Goal: Find specific page/section: Find specific page/section

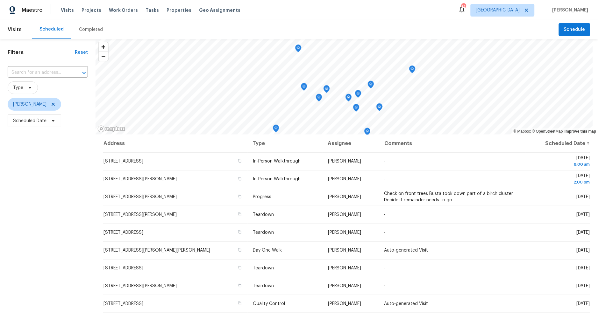
click at [41, 208] on div "Filters Reset ​ Type [PERSON_NAME] Scheduled Date" at bounding box center [48, 214] width 96 height 351
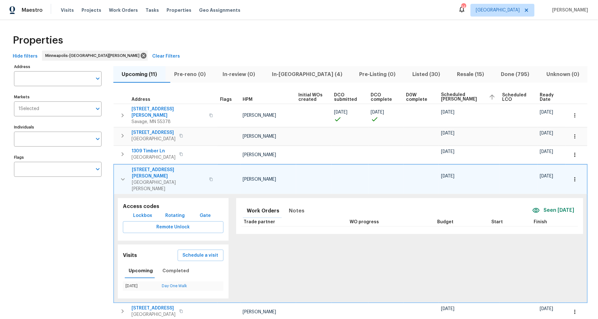
click at [126, 176] on icon "button" at bounding box center [123, 180] width 8 height 8
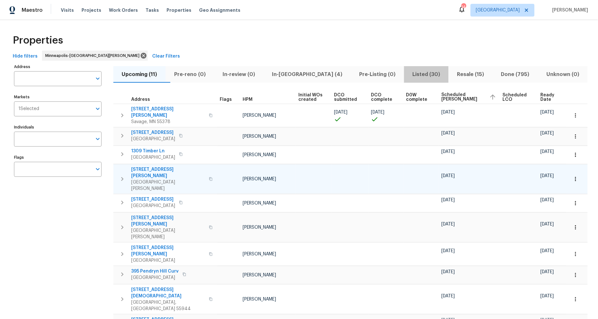
click at [408, 72] on span "Listed (30)" at bounding box center [426, 74] width 37 height 9
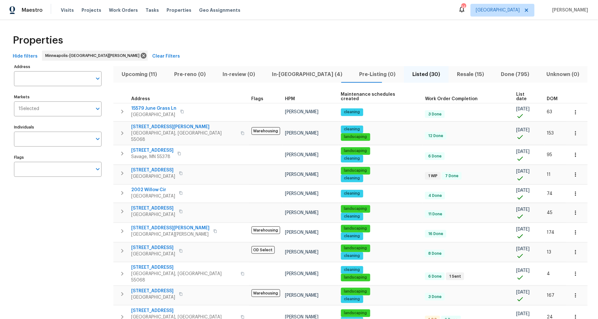
click at [516, 93] on span "List date" at bounding box center [526, 96] width 20 height 9
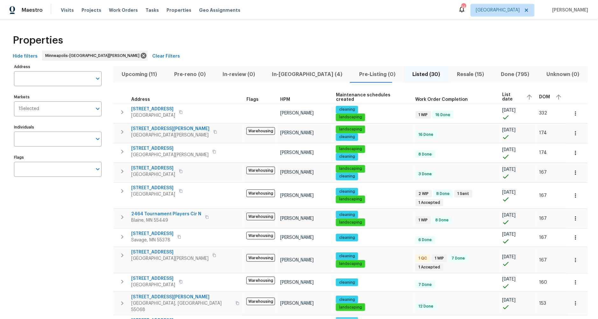
click at [502, 96] on span "List date" at bounding box center [511, 97] width 19 height 9
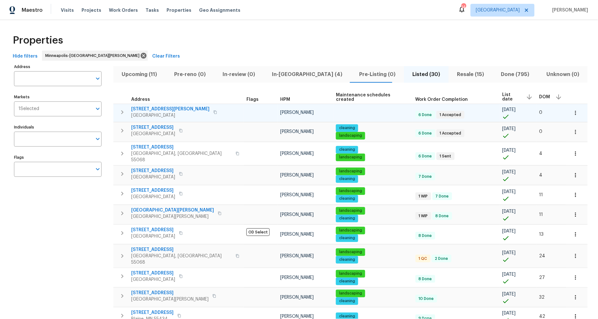
click at [152, 108] on span "[STREET_ADDRESS][PERSON_NAME]" at bounding box center [170, 109] width 78 height 6
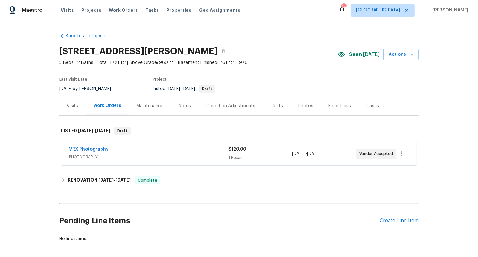
drag, startPoint x: 19, startPoint y: 54, endPoint x: 78, endPoint y: 8, distance: 74.9
click at [28, 48] on div "Back to all projects 4615 Carolyn Ln, White Bear Lake, MN 55110 5 Beds | 2 Bath…" at bounding box center [239, 138] width 478 height 237
click at [37, 202] on div "Back to all projects 4615 Carolyn Ln, White Bear Lake, MN 55110 5 Beds | 2 Bath…" at bounding box center [239, 138] width 478 height 237
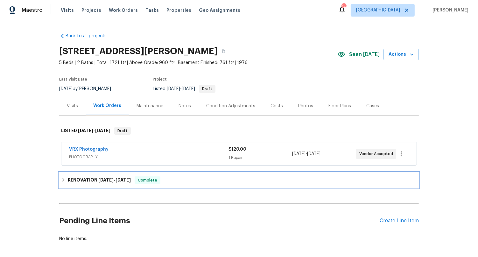
click at [61, 181] on icon at bounding box center [63, 179] width 4 height 4
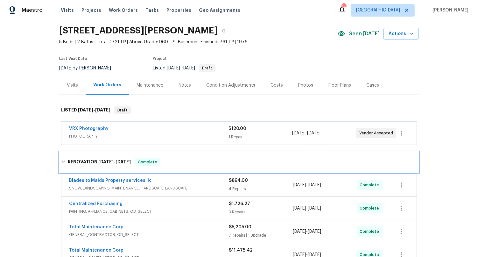
scroll to position [125, 0]
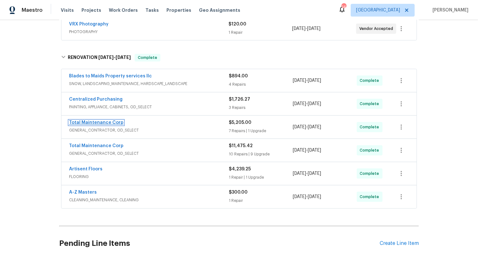
click at [107, 122] on link "Total Maintenance Corp" at bounding box center [96, 122] width 54 height 4
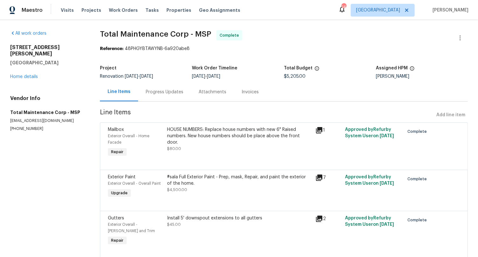
click at [182, 179] on div "#sala Full Exterior Paint - Prep, mask, Repair, and paint the exterior of the h…" at bounding box center [239, 180] width 145 height 13
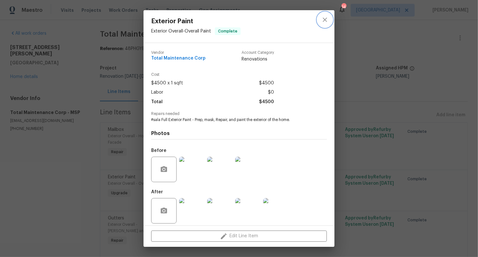
click at [326, 18] on icon "close" at bounding box center [325, 20] width 4 height 4
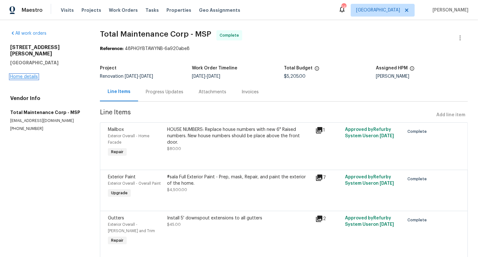
click at [32, 75] on link "Home details" at bounding box center [24, 77] width 28 height 4
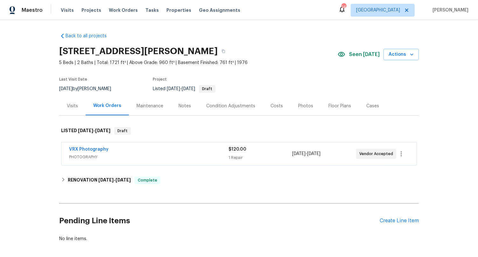
click at [70, 109] on div "Visits" at bounding box center [72, 106] width 11 height 6
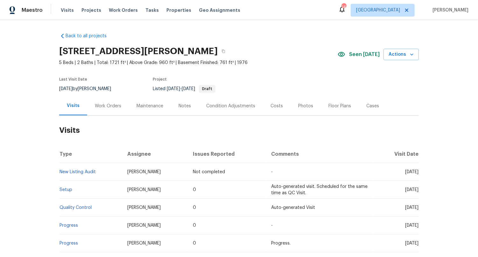
click at [112, 105] on div "Work Orders" at bounding box center [108, 106] width 26 height 6
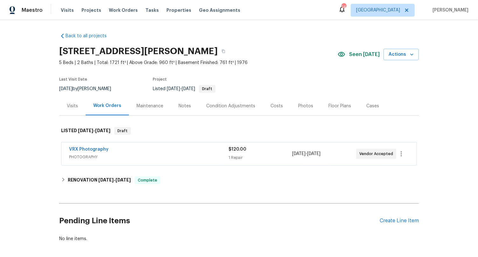
click at [56, 181] on div "Back to all projects 4615 Carolyn Ln, White Bear Lake, MN 55110 5 Beds | 2 Bath…" at bounding box center [239, 138] width 478 height 237
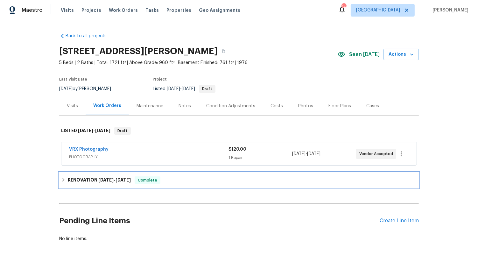
click at [61, 180] on icon at bounding box center [63, 179] width 4 height 4
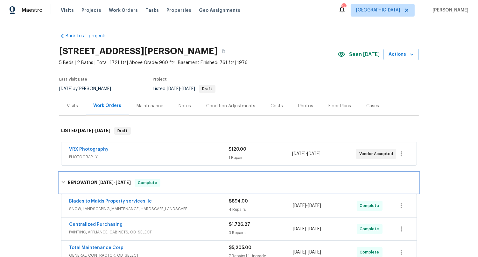
scroll to position [129, 0]
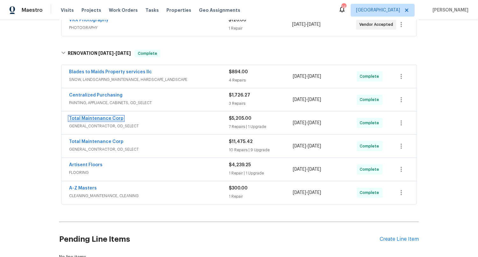
click at [98, 117] on link "Total Maintenance Corp" at bounding box center [96, 118] width 54 height 4
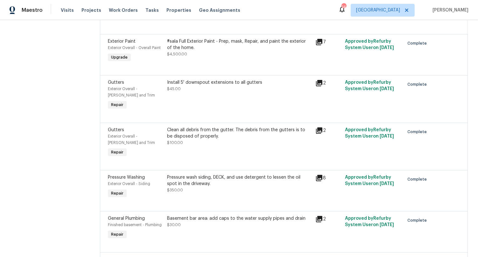
scroll to position [146, 0]
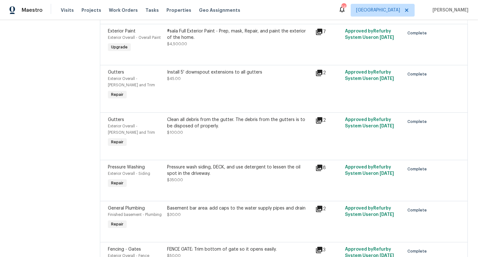
click at [231, 171] on div "Pressure wash siding, DECK, and use detergent to lessen the oil spot in the dri…" at bounding box center [239, 170] width 145 height 13
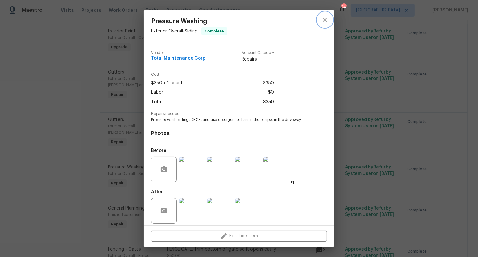
click at [326, 19] on icon "close" at bounding box center [325, 20] width 8 height 8
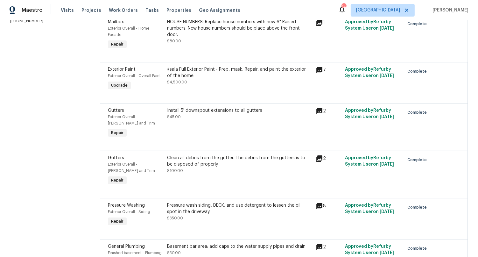
scroll to position [0, 0]
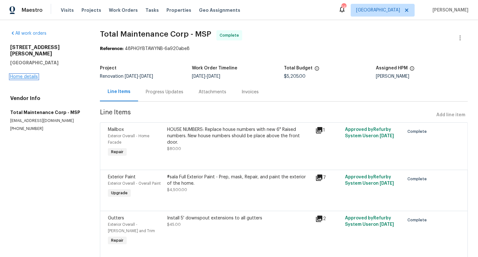
click at [32, 75] on link "Home details" at bounding box center [24, 77] width 28 height 4
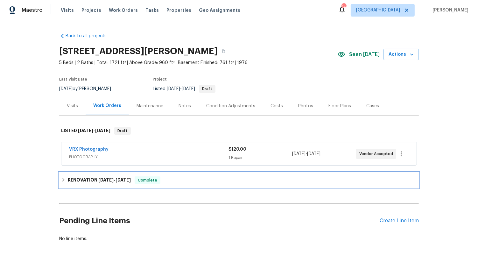
click at [62, 180] on icon at bounding box center [63, 179] width 4 height 4
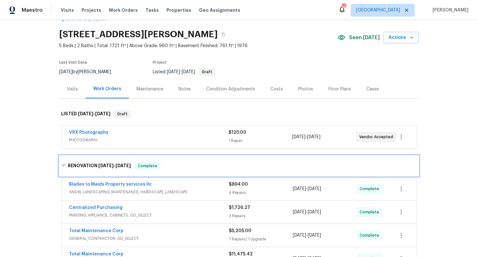
scroll to position [103, 0]
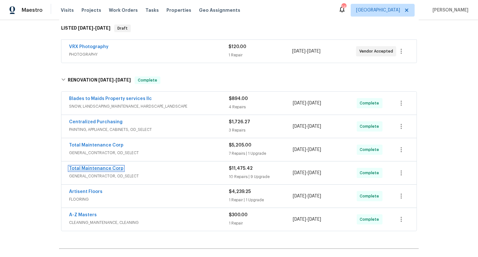
click at [98, 167] on link "Total Maintenance Corp" at bounding box center [96, 168] width 54 height 4
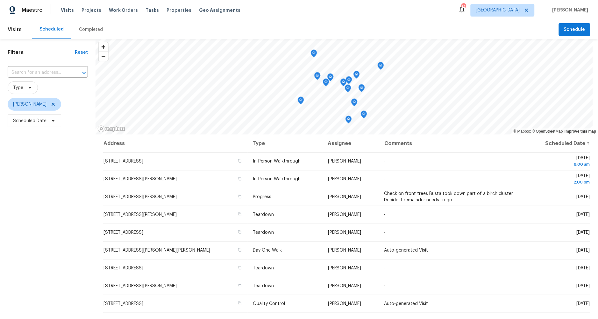
click at [87, 219] on div "Filters Reset ​ Type [PERSON_NAME] Scheduled Date" at bounding box center [48, 214] width 96 height 351
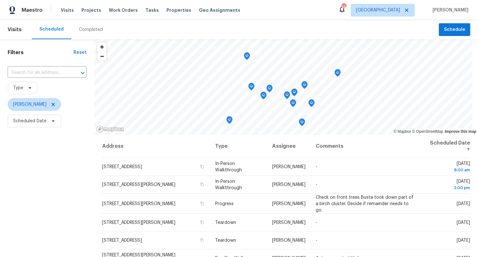
click at [56, 196] on div "Filters Reset ​ Type [PERSON_NAME] Scheduled Date" at bounding box center [47, 189] width 94 height 301
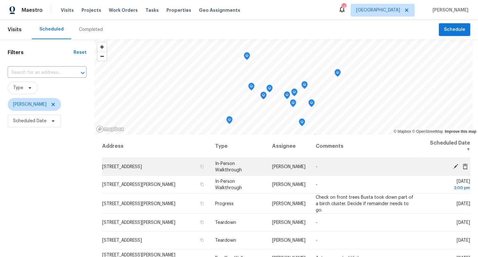
click at [463, 166] on icon at bounding box center [465, 166] width 5 height 6
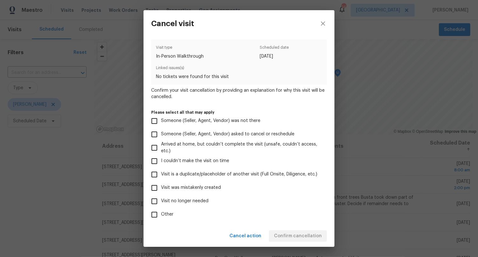
click at [154, 149] on input "Arrived at home, but couldn’t complete the visit (unsafe, couldn’t access, etc.)" at bounding box center [154, 147] width 13 height 13
checkbox input "true"
click at [237, 185] on label "Visit was mistakenly created" at bounding box center [235, 187] width 174 height 13
click at [161, 185] on input "Visit was mistakenly created" at bounding box center [154, 187] width 13 height 13
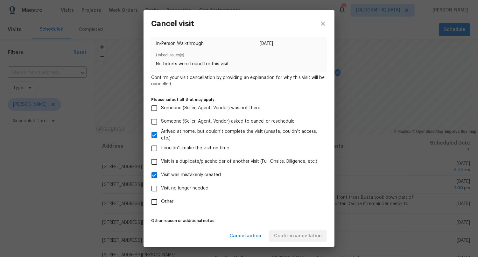
scroll to position [30, 0]
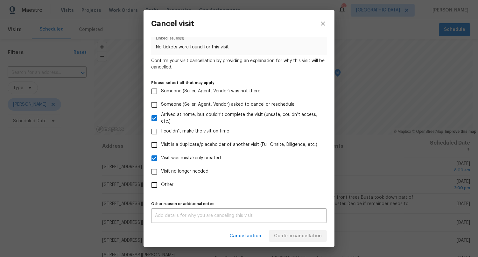
drag, startPoint x: 154, startPoint y: 158, endPoint x: 157, endPoint y: 161, distance: 4.2
click at [154, 158] on input "Visit was mistakenly created" at bounding box center [154, 158] width 13 height 13
checkbox input "false"
click at [195, 222] on div "Visit type In-Person Walkthrough Scheduled date 8/11/2025 Linked issues(s) No t…" at bounding box center [239, 131] width 191 height 188
click at [200, 218] on div "x Other reason or additional notes" at bounding box center [239, 215] width 176 height 15
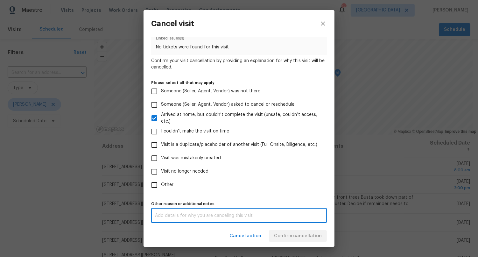
click at [154, 188] on input "Other" at bounding box center [154, 184] width 13 height 13
checkbox input "true"
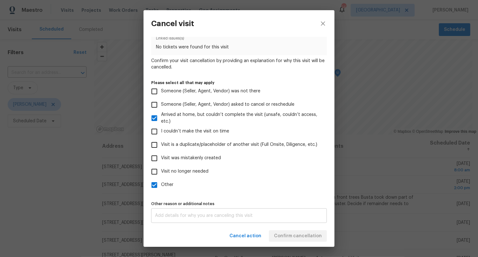
drag, startPoint x: 162, startPoint y: 216, endPoint x: 168, endPoint y: 217, distance: 5.5
click at [163, 216] on textarea at bounding box center [239, 215] width 168 height 4
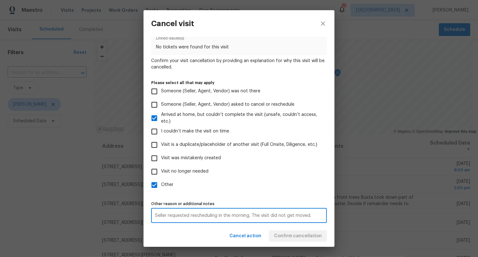
type textarea "Seller requested rescheduling in the morning, The visit did not get moved."
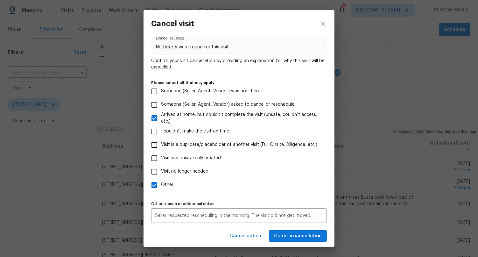
drag, startPoint x: 268, startPoint y: 186, endPoint x: 264, endPoint y: 186, distance: 4.5
click at [268, 185] on label "Other" at bounding box center [235, 184] width 174 height 13
click at [161, 185] on input "Other" at bounding box center [154, 184] width 13 height 13
click at [156, 183] on input "Other" at bounding box center [154, 184] width 13 height 13
checkbox input "true"
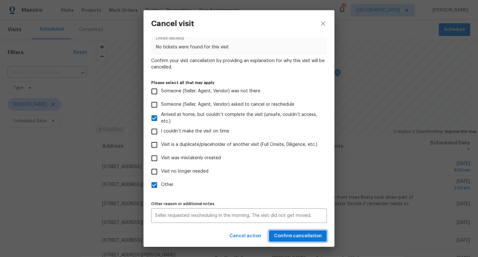
click at [302, 236] on span "Confirm cancellation" at bounding box center [298, 236] width 48 height 8
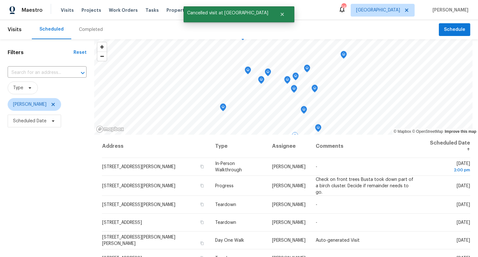
click at [83, 194] on div "Filters Reset ​ Type Jeffrey Lenz Scheduled Date" at bounding box center [47, 189] width 94 height 301
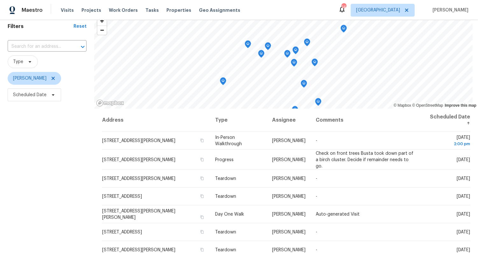
scroll to position [0, 0]
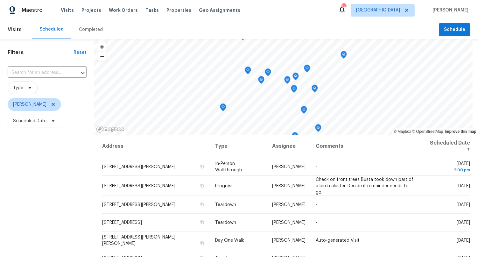
click at [80, 209] on div "Filters Reset ​ Type Jeffrey Lenz Scheduled Date" at bounding box center [47, 189] width 94 height 301
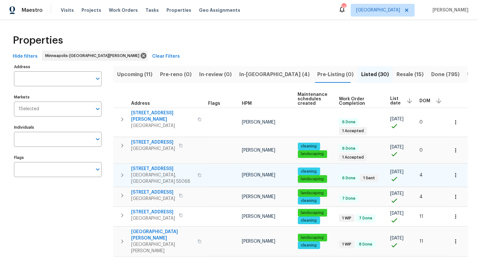
click at [159, 167] on span "[STREET_ADDRESS]" at bounding box center [162, 169] width 63 height 6
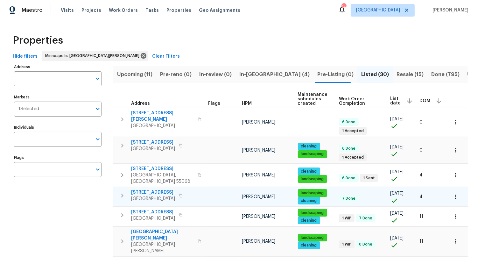
click at [157, 189] on span "[STREET_ADDRESS]" at bounding box center [153, 192] width 44 height 6
click at [431, 74] on span "Done (795)" at bounding box center [445, 74] width 28 height 9
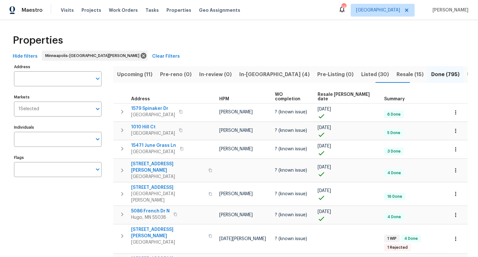
click at [331, 94] on span "Resale COE date" at bounding box center [346, 96] width 56 height 9
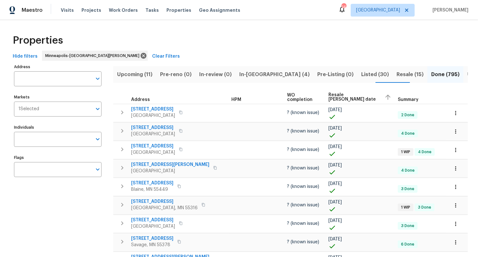
click at [331, 94] on span "Resale COE date" at bounding box center [354, 97] width 51 height 9
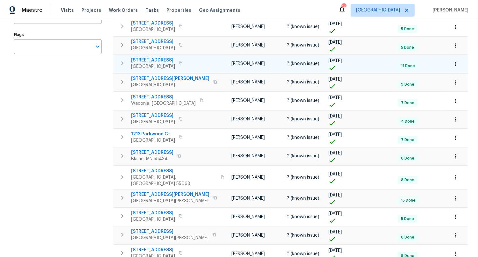
scroll to position [166, 0]
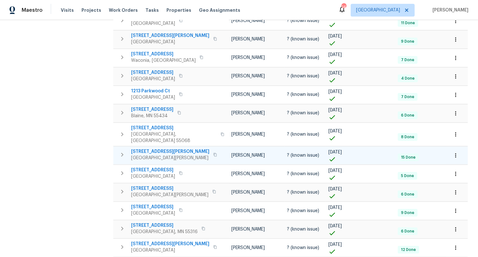
click at [120, 152] on icon "button" at bounding box center [122, 155] width 8 height 8
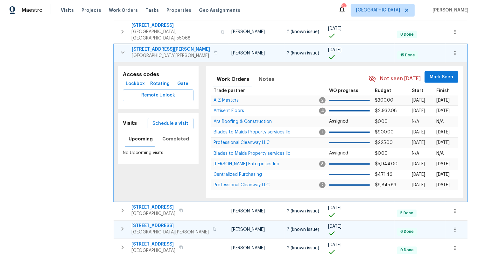
scroll to position [269, 0]
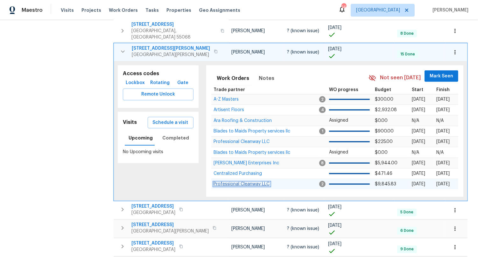
click at [243, 182] on span "Professional Cleanway LLC" at bounding box center [242, 184] width 56 height 4
drag, startPoint x: 61, startPoint y: 157, endPoint x: 108, endPoint y: 83, distance: 87.4
click at [64, 152] on div "Address Address Markets 1 Selected Markets Individuals Individuals Flags Flags" at bounding box center [62, 127] width 96 height 669
click at [121, 48] on icon "button" at bounding box center [123, 52] width 8 height 8
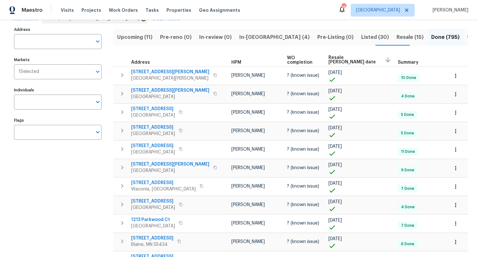
scroll to position [0, 0]
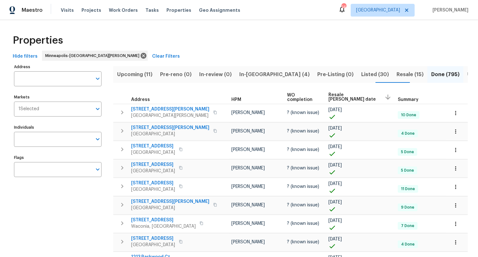
click at [244, 71] on span "In-reno (4)" at bounding box center [274, 74] width 70 height 9
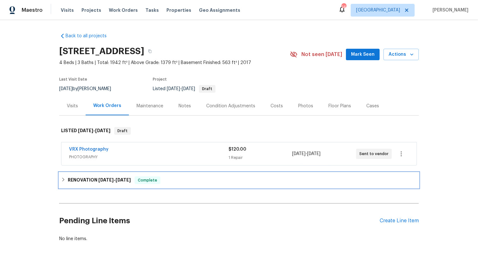
drag, startPoint x: 58, startPoint y: 180, endPoint x: 63, endPoint y: 186, distance: 7.9
click at [60, 180] on div "RENOVATION [DATE] - [DATE] Complete" at bounding box center [239, 180] width 360 height 15
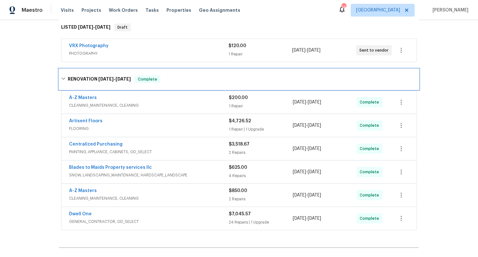
scroll to position [109, 0]
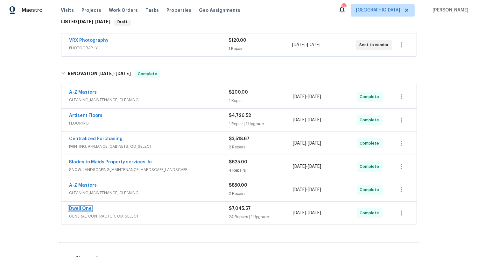
click at [82, 209] on link "Dwell One" at bounding box center [80, 208] width 23 height 4
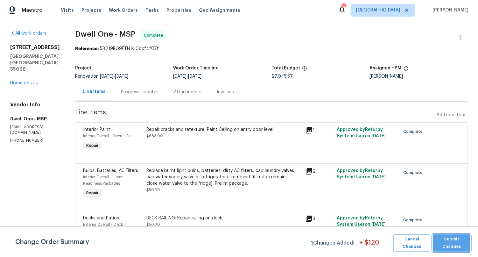
drag, startPoint x: 465, startPoint y: 246, endPoint x: 440, endPoint y: 241, distance: 25.2
click at [465, 246] on span "Submit Changes" at bounding box center [451, 243] width 31 height 15
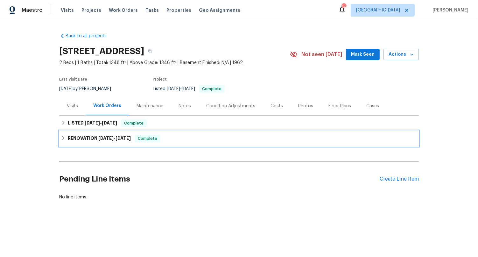
click at [59, 138] on div "RENOVATION [DATE] - [DATE] Complete" at bounding box center [239, 138] width 360 height 15
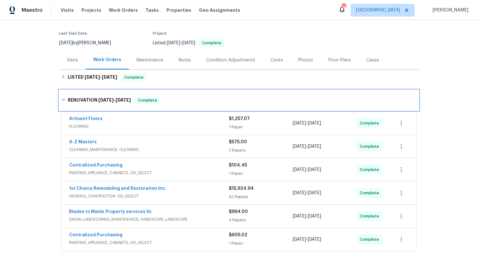
scroll to position [89, 0]
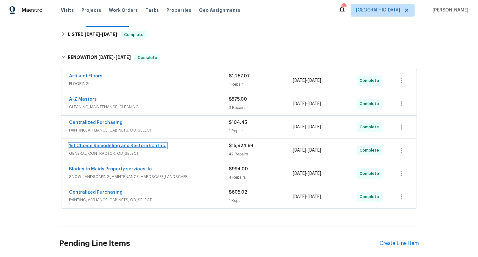
click at [125, 144] on link "1st Choice Remodeling and Restoration Inc." at bounding box center [117, 146] width 97 height 4
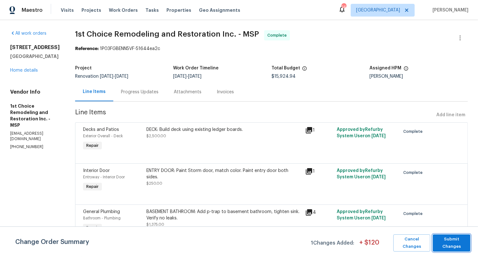
click at [465, 240] on span "Submit Changes" at bounding box center [451, 243] width 31 height 15
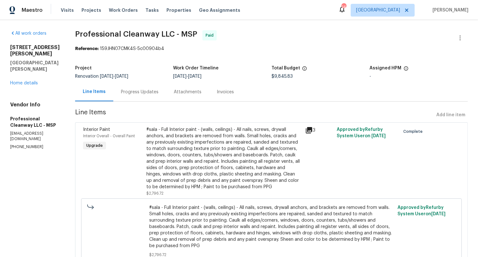
click at [25, 81] on link "Home details" at bounding box center [24, 83] width 28 height 4
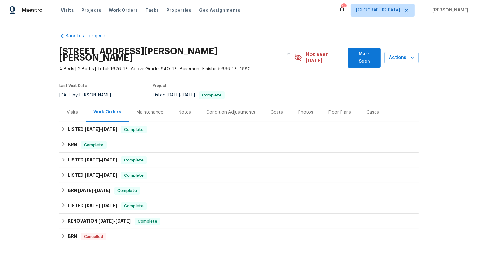
click at [55, 125] on div "Back to all projects [STREET_ADDRESS][PERSON_NAME][PERSON_NAME] 4 Beds | 2 Bath…" at bounding box center [239, 138] width 478 height 237
click at [61, 127] on icon at bounding box center [63, 129] width 4 height 4
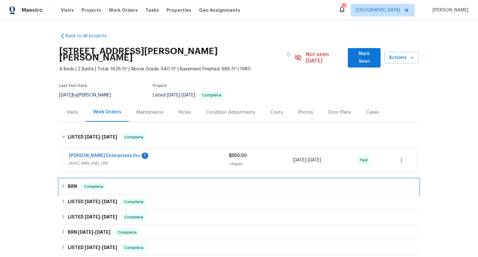
click at [60, 184] on div "BRN Complete" at bounding box center [239, 186] width 360 height 15
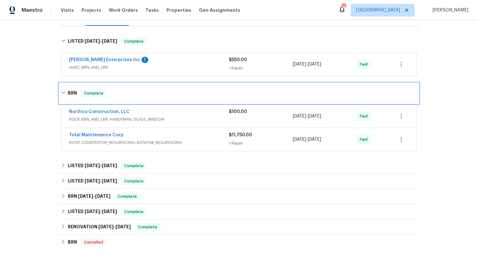
scroll to position [106, 0]
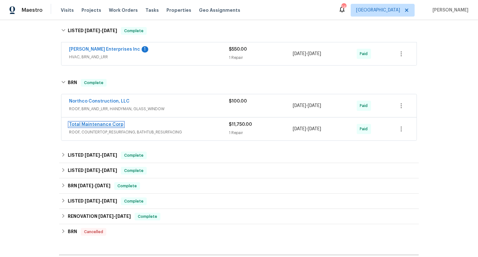
click at [104, 122] on link "Total Maintenance Corp" at bounding box center [96, 124] width 54 height 4
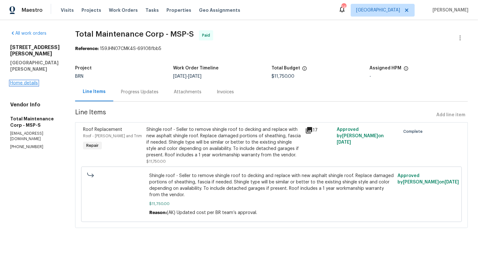
click at [27, 81] on link "Home details" at bounding box center [24, 83] width 28 height 4
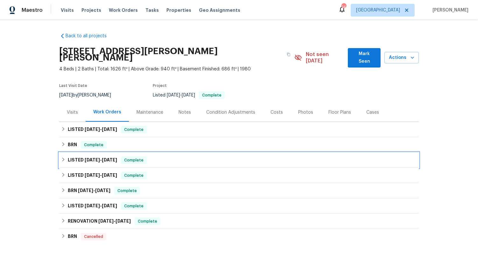
click at [61, 157] on icon at bounding box center [63, 159] width 4 height 4
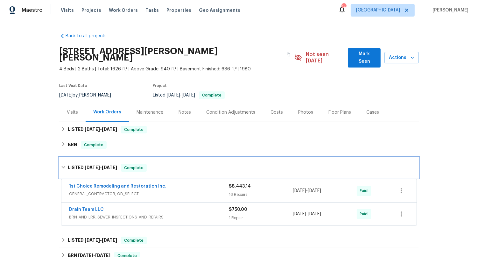
click at [61, 165] on icon at bounding box center [63, 167] width 4 height 4
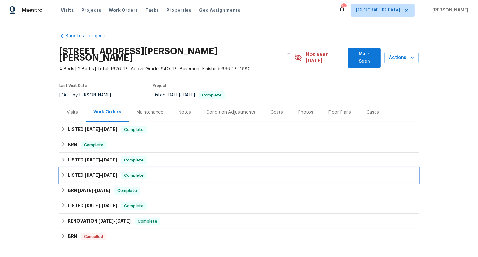
click at [62, 173] on icon at bounding box center [63, 175] width 2 height 4
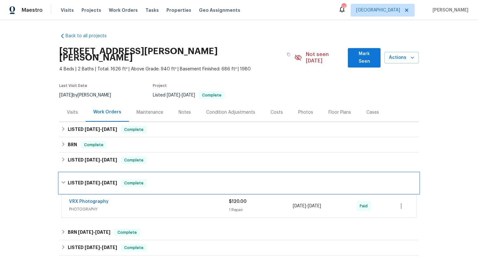
click at [61, 181] on icon at bounding box center [63, 182] width 4 height 2
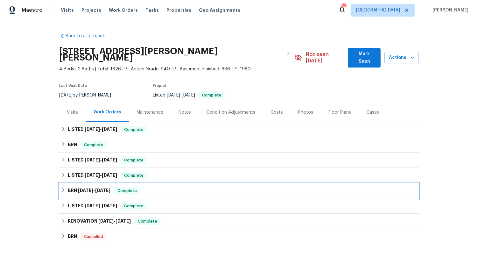
click at [60, 183] on div "BRN [DATE] - [DATE] Complete" at bounding box center [239, 190] width 360 height 15
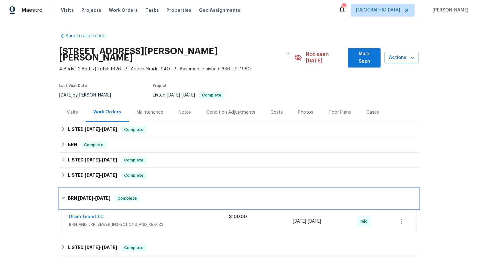
click at [61, 196] on icon at bounding box center [63, 198] width 4 height 4
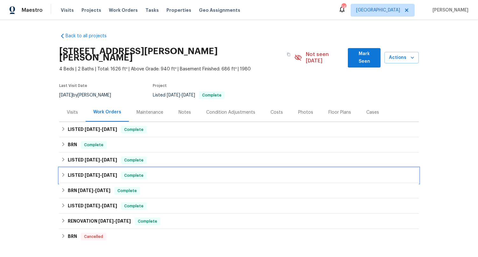
click at [61, 173] on icon at bounding box center [63, 175] width 4 height 4
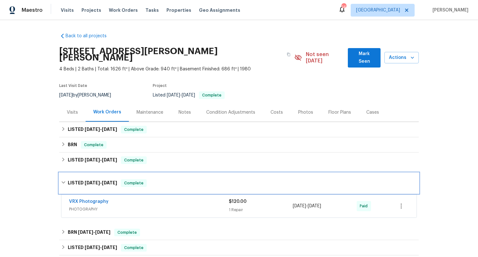
click at [61, 173] on div "LISTED [DATE] - [DATE] Complete" at bounding box center [239, 183] width 360 height 20
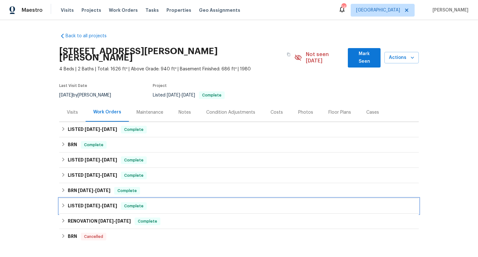
click at [63, 202] on div "LISTED [DATE] - [DATE] Complete" at bounding box center [239, 206] width 356 height 8
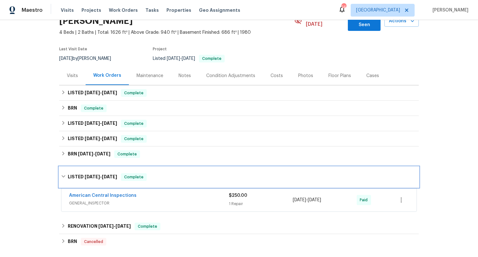
scroll to position [72, 0]
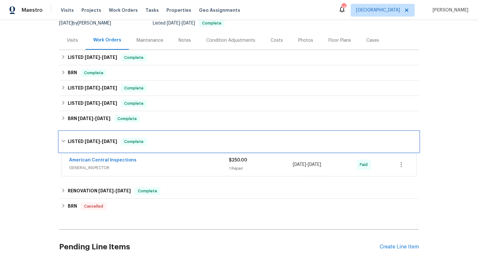
click at [62, 139] on icon at bounding box center [63, 141] width 4 height 4
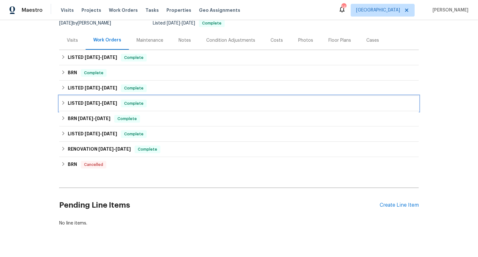
click at [62, 96] on div "LISTED [DATE] - [DATE] Complete" at bounding box center [239, 103] width 360 height 15
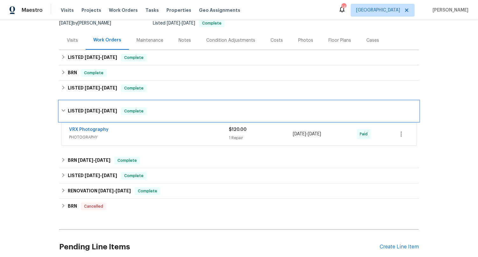
click at [61, 108] on icon at bounding box center [63, 110] width 4 height 4
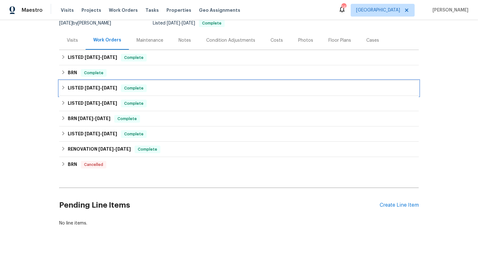
click at [62, 86] on icon at bounding box center [63, 88] width 2 height 4
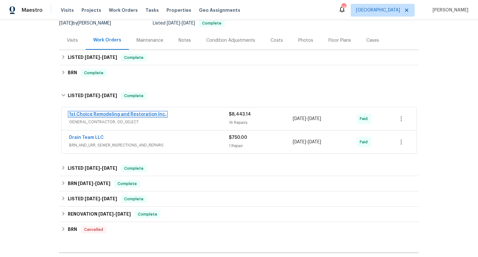
click at [113, 112] on link "1st Choice Remodeling and Restoration Inc." at bounding box center [117, 114] width 97 height 4
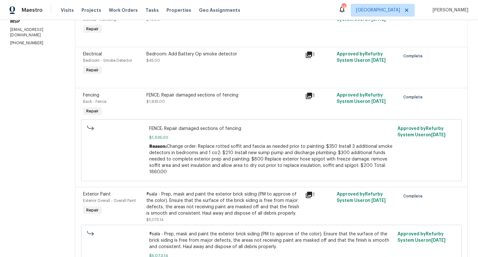
scroll to position [165, 0]
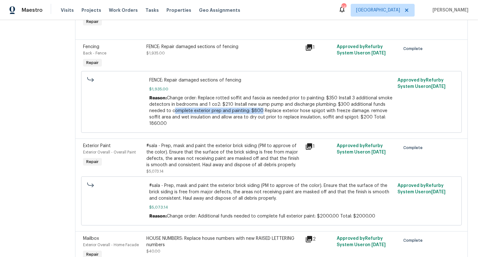
drag, startPoint x: 261, startPoint y: 112, endPoint x: 174, endPoint y: 113, distance: 86.9
click at [174, 113] on span "Change order: Replace rotted soffit and fascia as needed prior to painting: $35…" at bounding box center [270, 111] width 243 height 30
click at [178, 149] on div "#sala - Prep, mask and paint the exterior brick siding (PM to approve of the co…" at bounding box center [223, 155] width 155 height 25
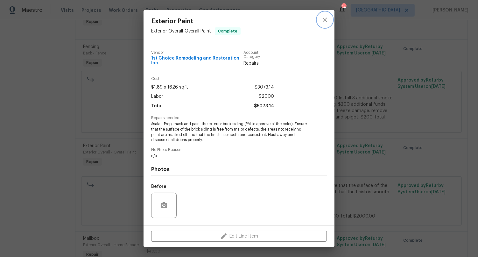
click at [329, 16] on button "close" at bounding box center [324, 19] width 15 height 15
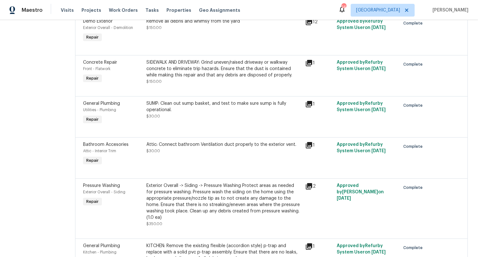
scroll to position [0, 0]
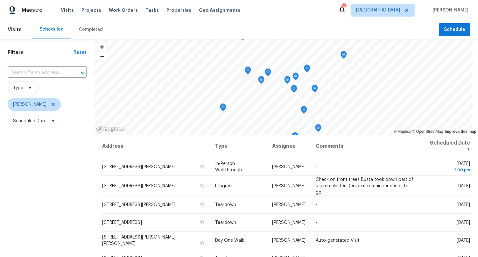
click at [54, 178] on div "Filters Reset ​ Type Jeffrey Lenz Scheduled Date" at bounding box center [47, 189] width 94 height 301
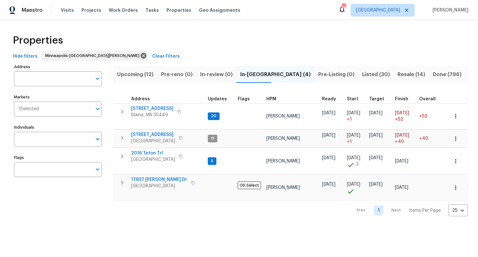
click at [140, 75] on span "Upcoming (12)" at bounding box center [135, 74] width 36 height 9
